Goal: Navigation & Orientation: Find specific page/section

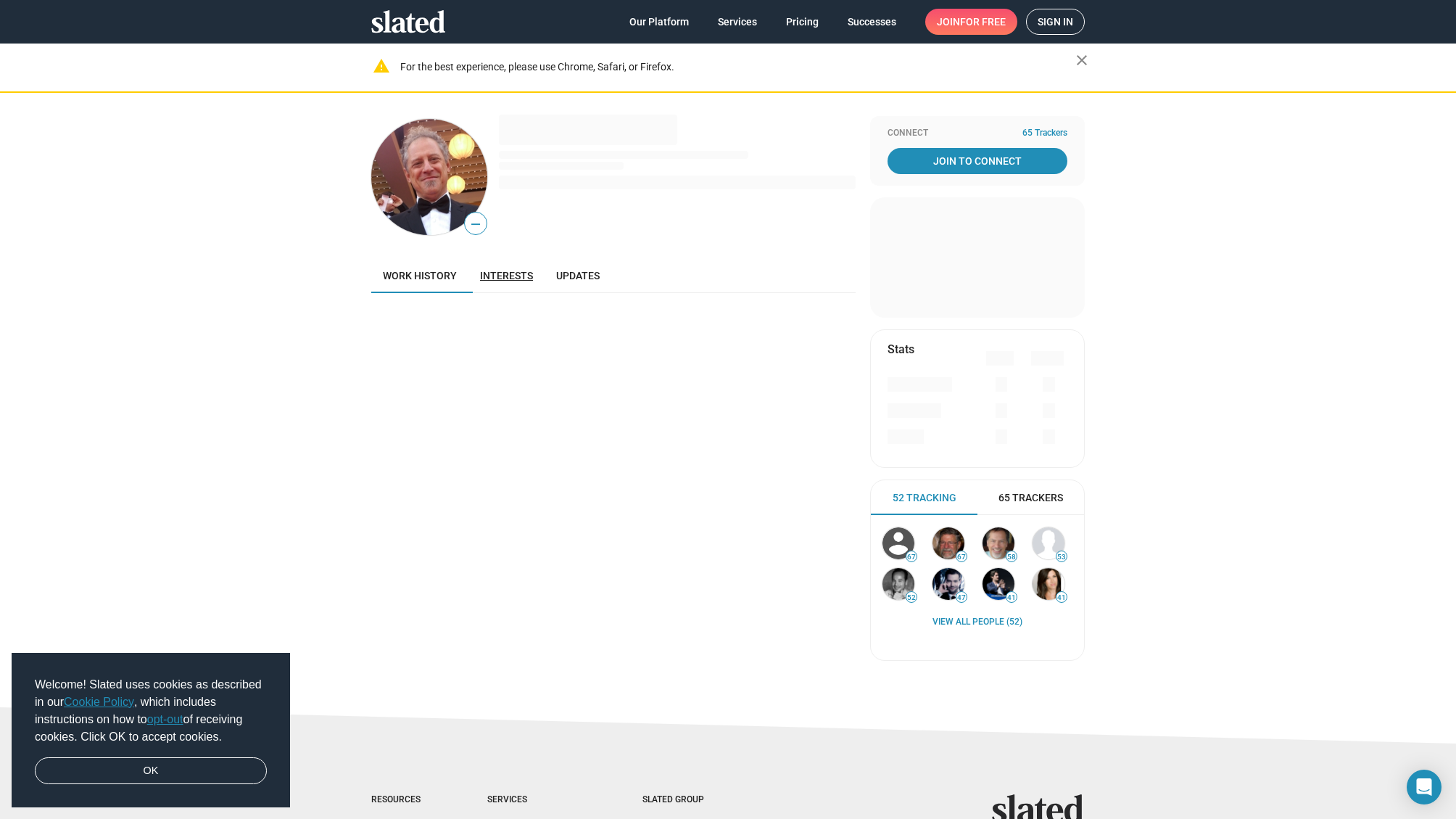
click at [501, 278] on span "Interests" at bounding box center [506, 275] width 53 height 11
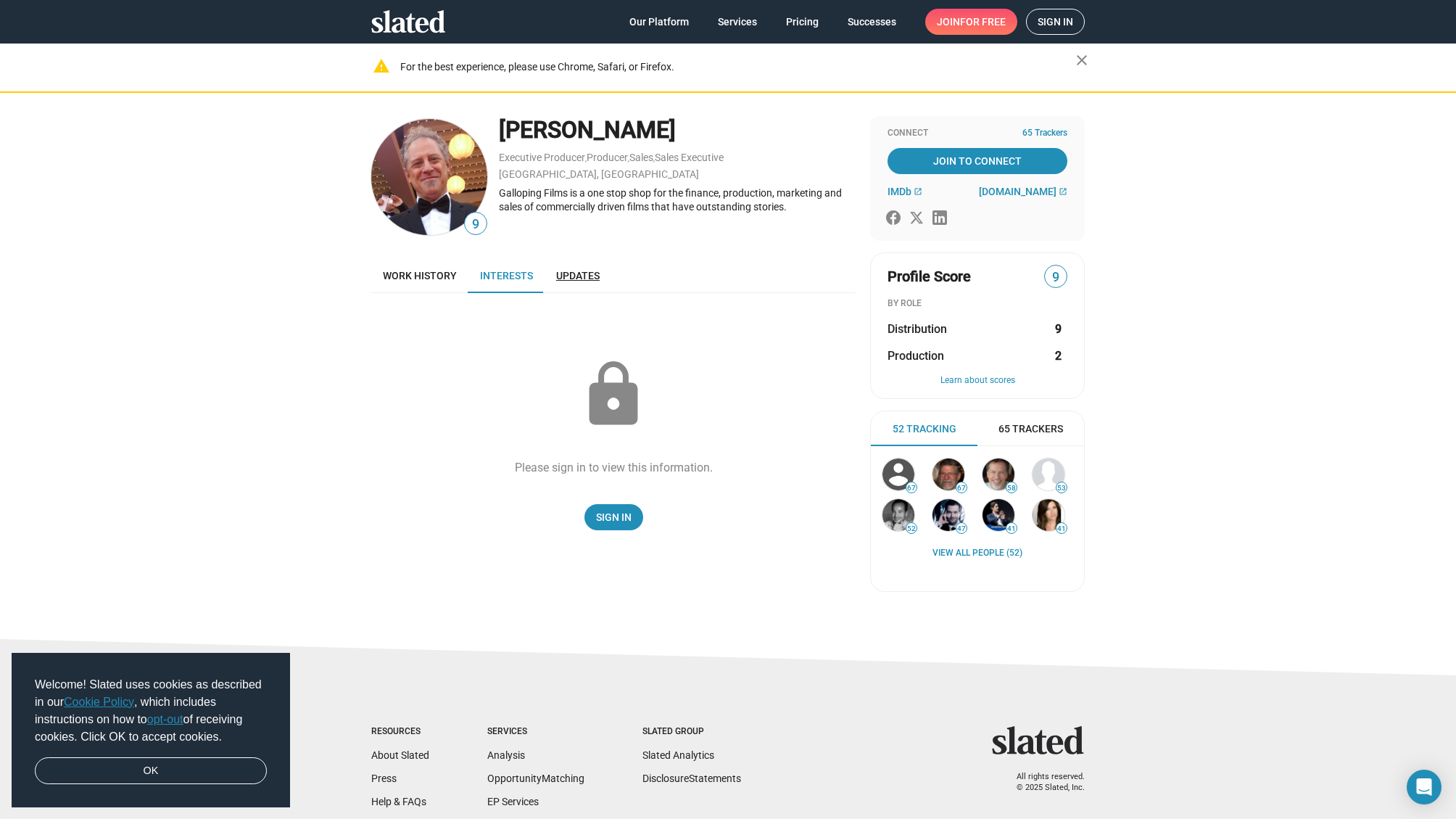
click at [582, 278] on span "Updates" at bounding box center [578, 275] width 44 height 11
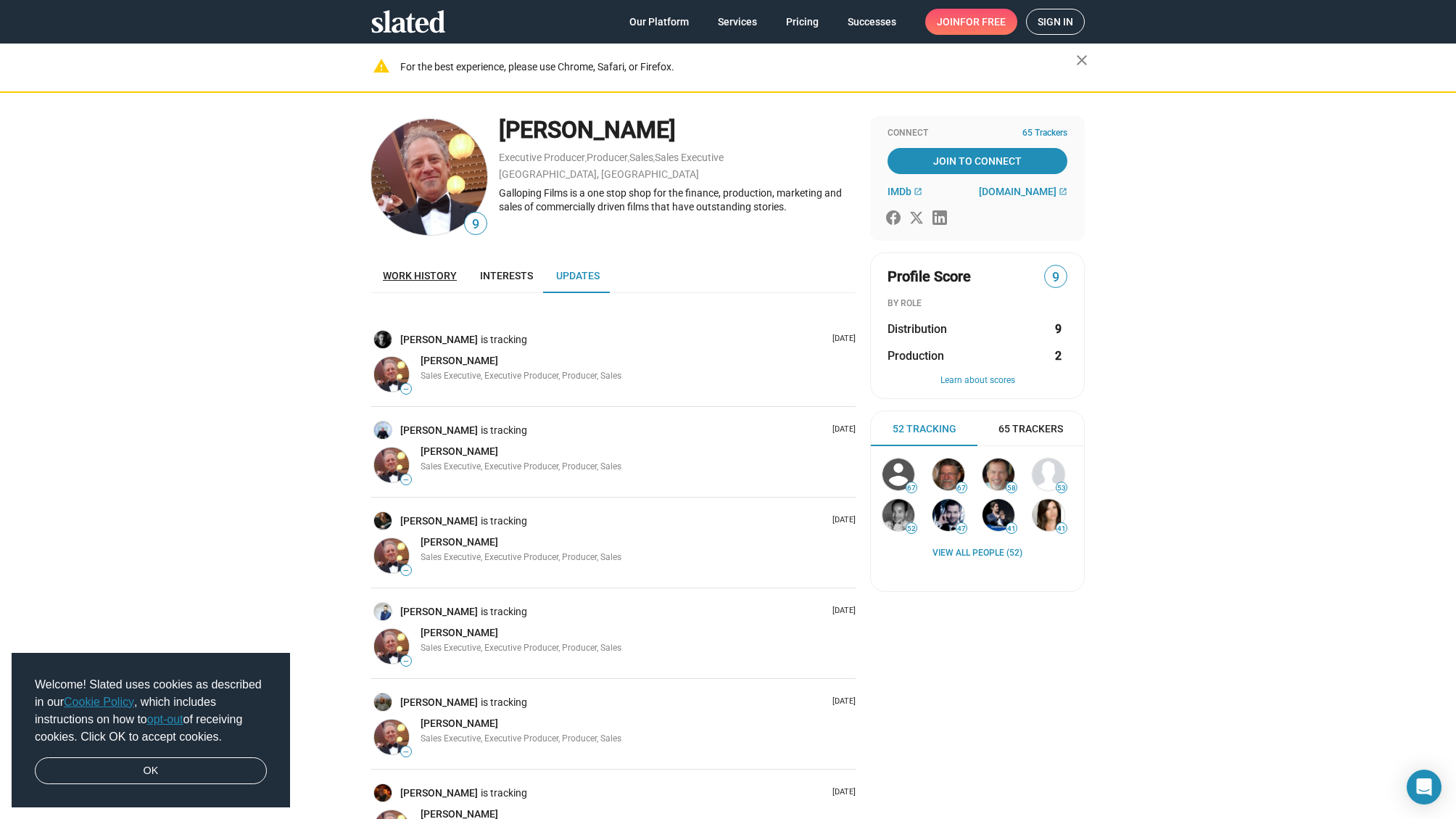
click at [427, 278] on span "Work history" at bounding box center [419, 275] width 74 height 11
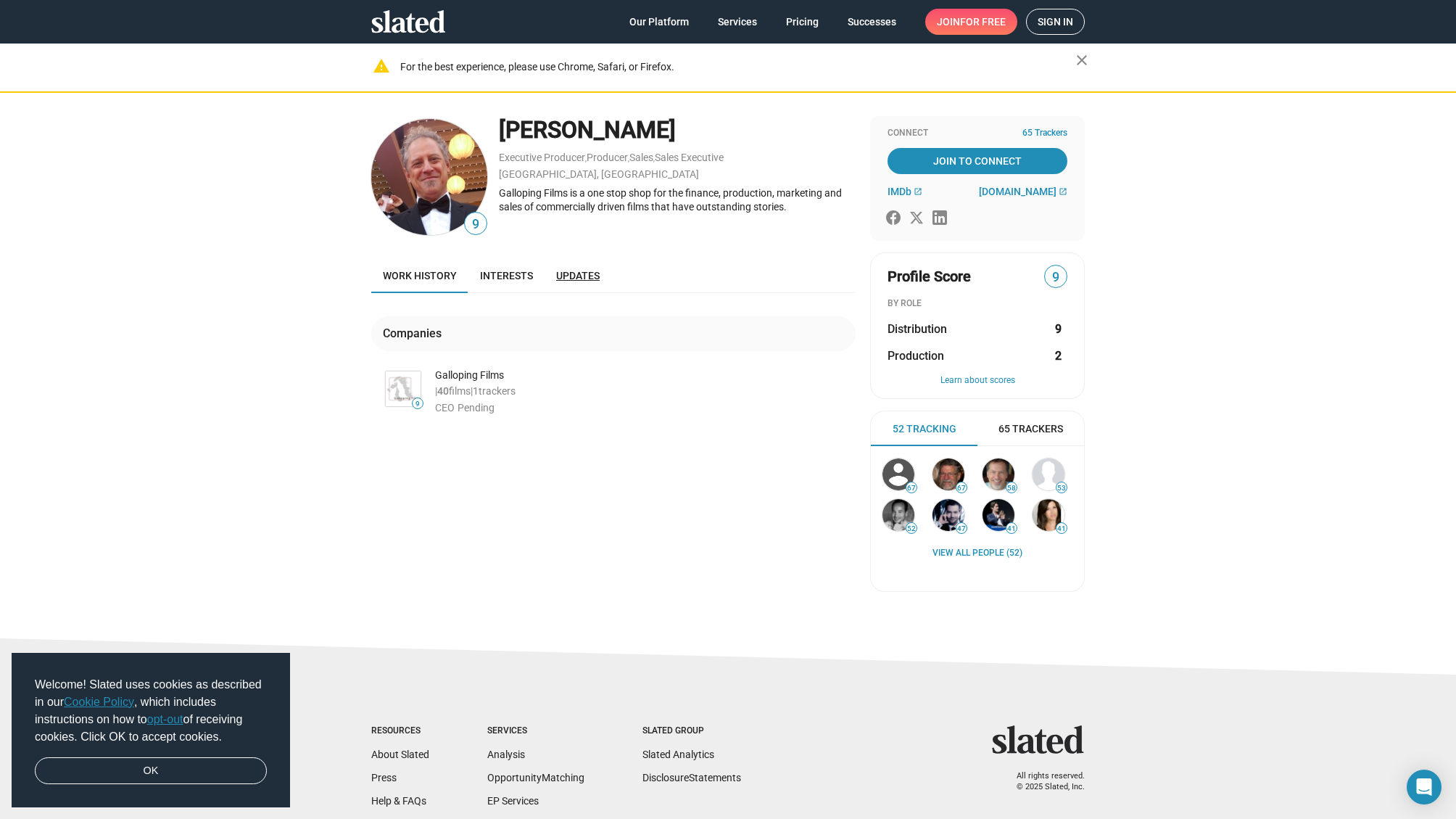
click at [590, 275] on span "Updates" at bounding box center [578, 275] width 44 height 11
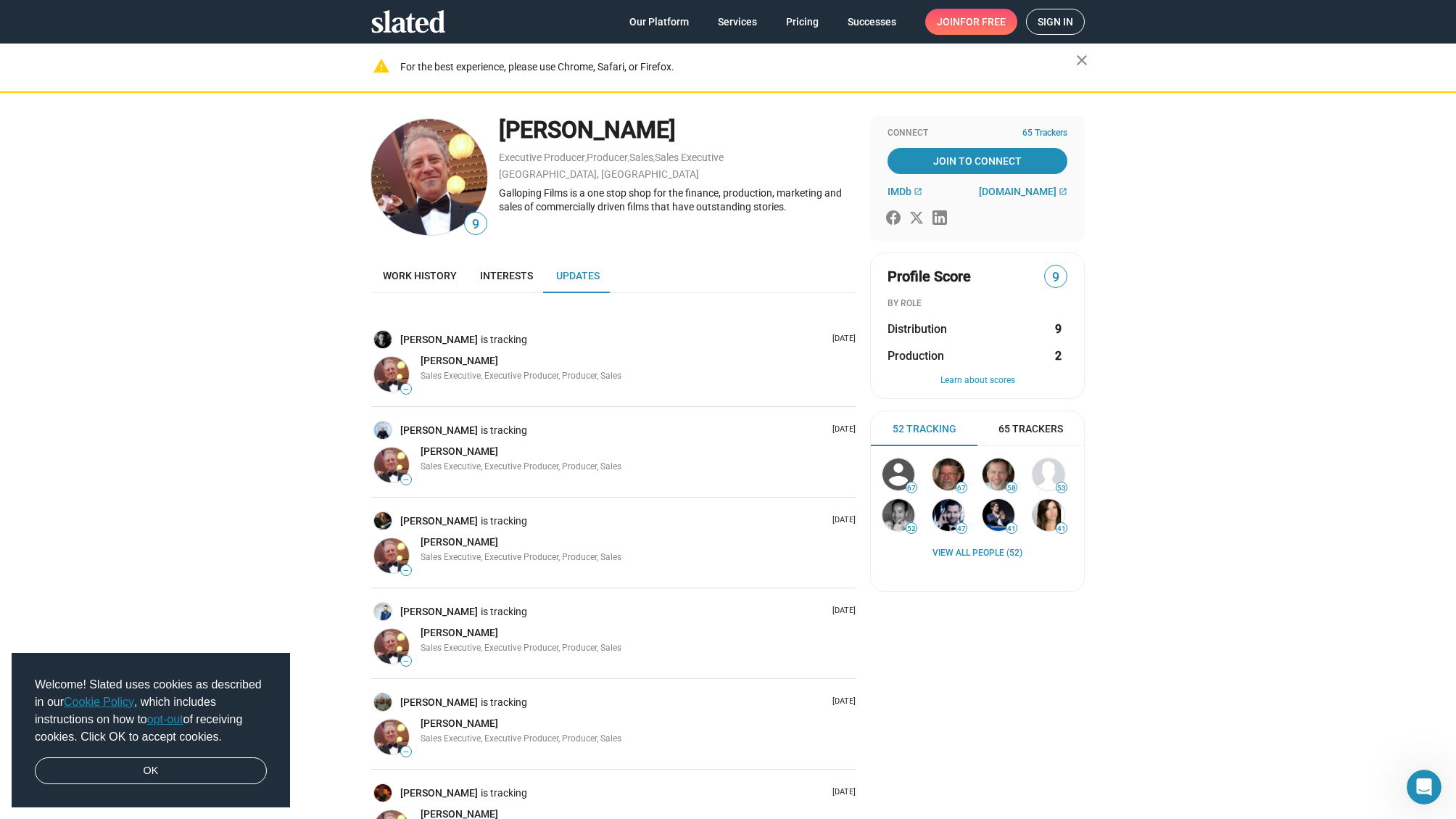
click at [408, 32] on icon at bounding box center [408, 21] width 74 height 22
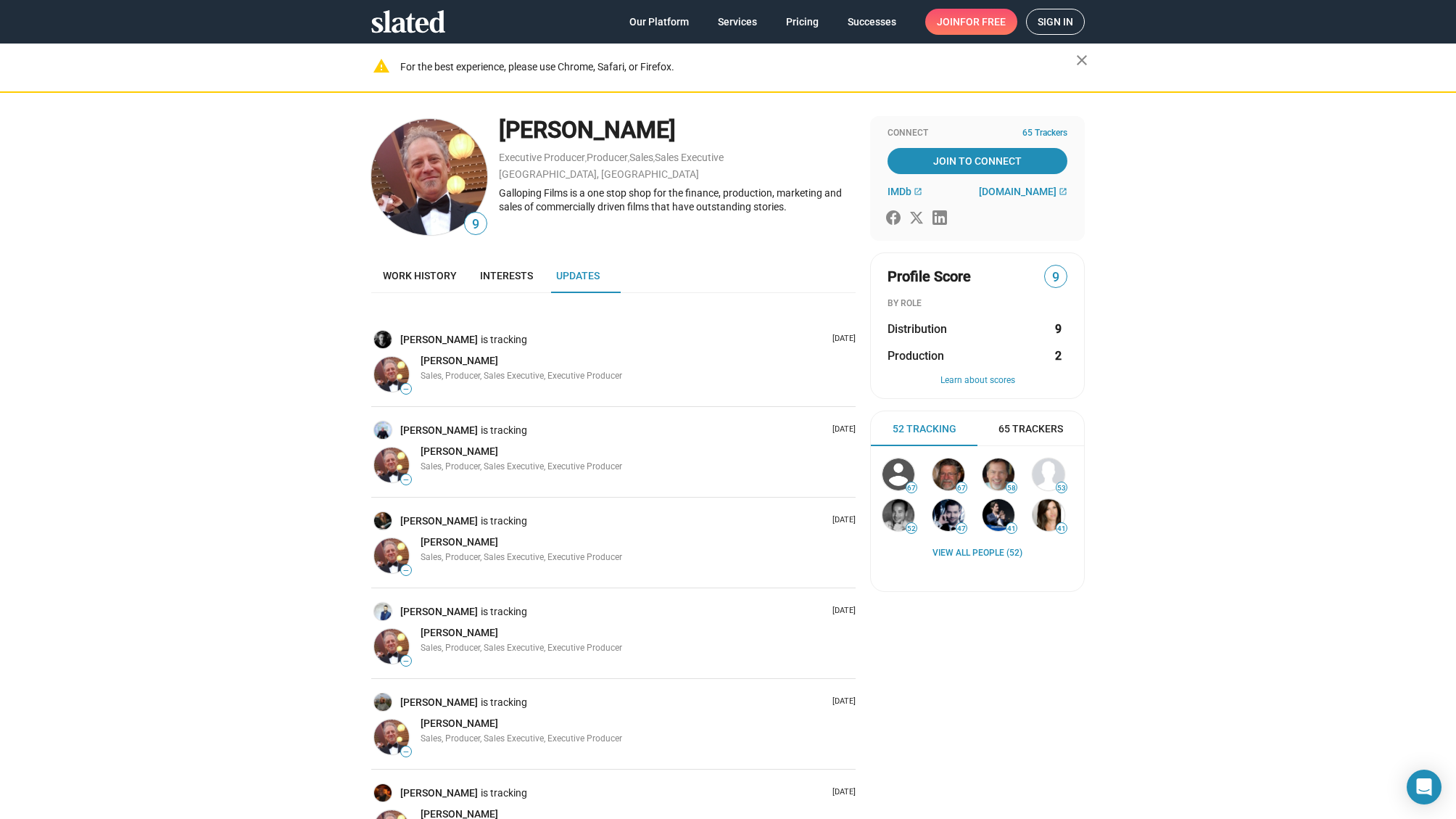
click at [1022, 198] on div "Connect 65 Trackers Join To Connect IMDb open_in_new [DOMAIN_NAME] open_in_new" at bounding box center [977, 178] width 215 height 125
click at [1017, 192] on span "[DOMAIN_NAME]" at bounding box center [1017, 191] width 77 height 11
click at [903, 191] on span "IMDb" at bounding box center [900, 191] width 24 height 11
